Goal: Check status: Check status

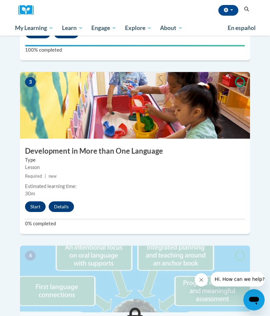
scroll to position [492, 0]
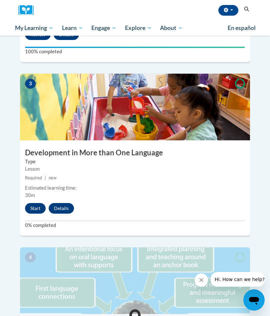
click at [36, 203] on button "Start" at bounding box center [35, 208] width 21 height 11
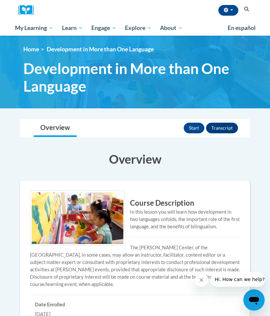
click at [0, 0] on span "My Course Progress" at bounding box center [0, 0] width 0 height 0
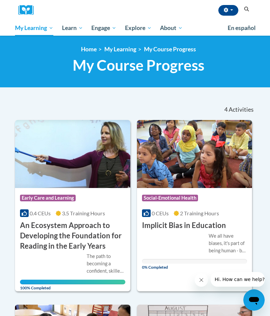
click at [0, 18] on html "natalie schwartz (America/New_York UTC-04:00) My Profile Inbox My Transcripts L…" at bounding box center [135, 158] width 270 height 316
